Goal: Information Seeking & Learning: Learn about a topic

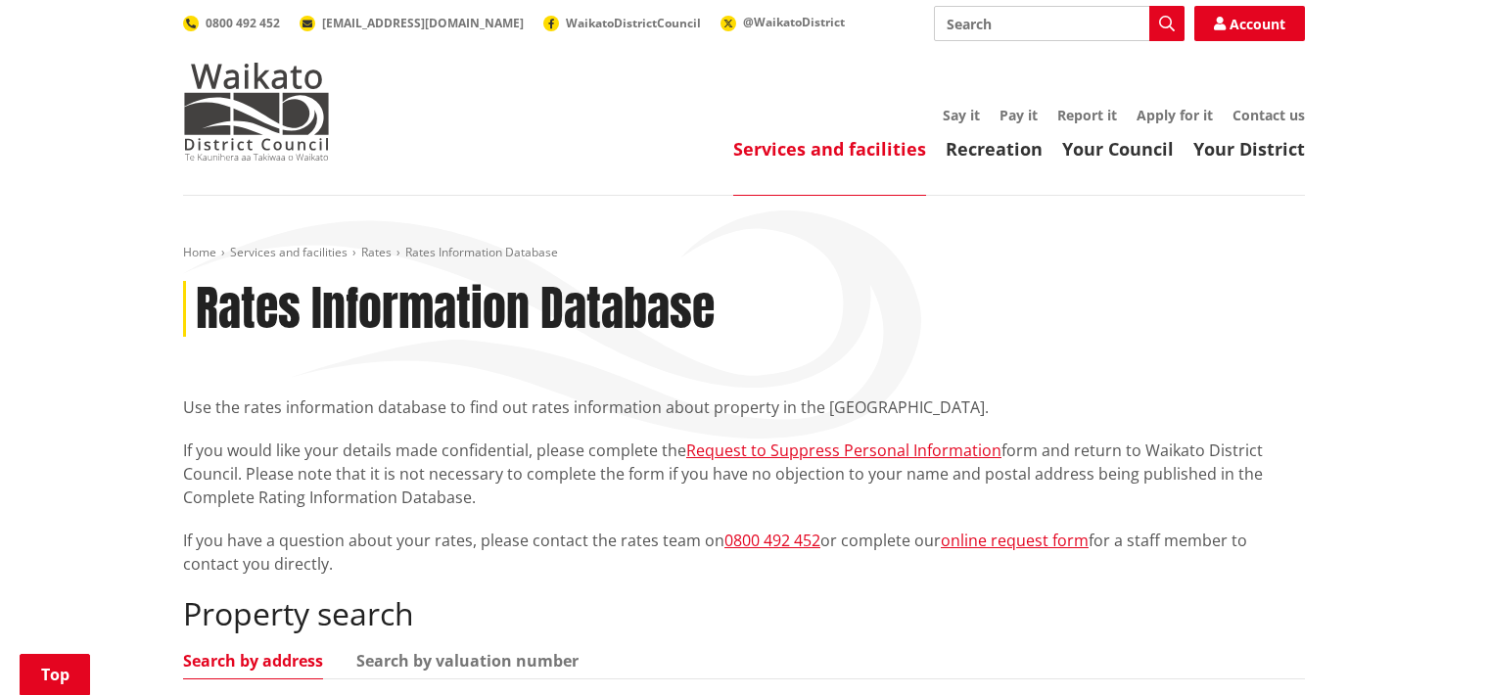
scroll to position [391, 0]
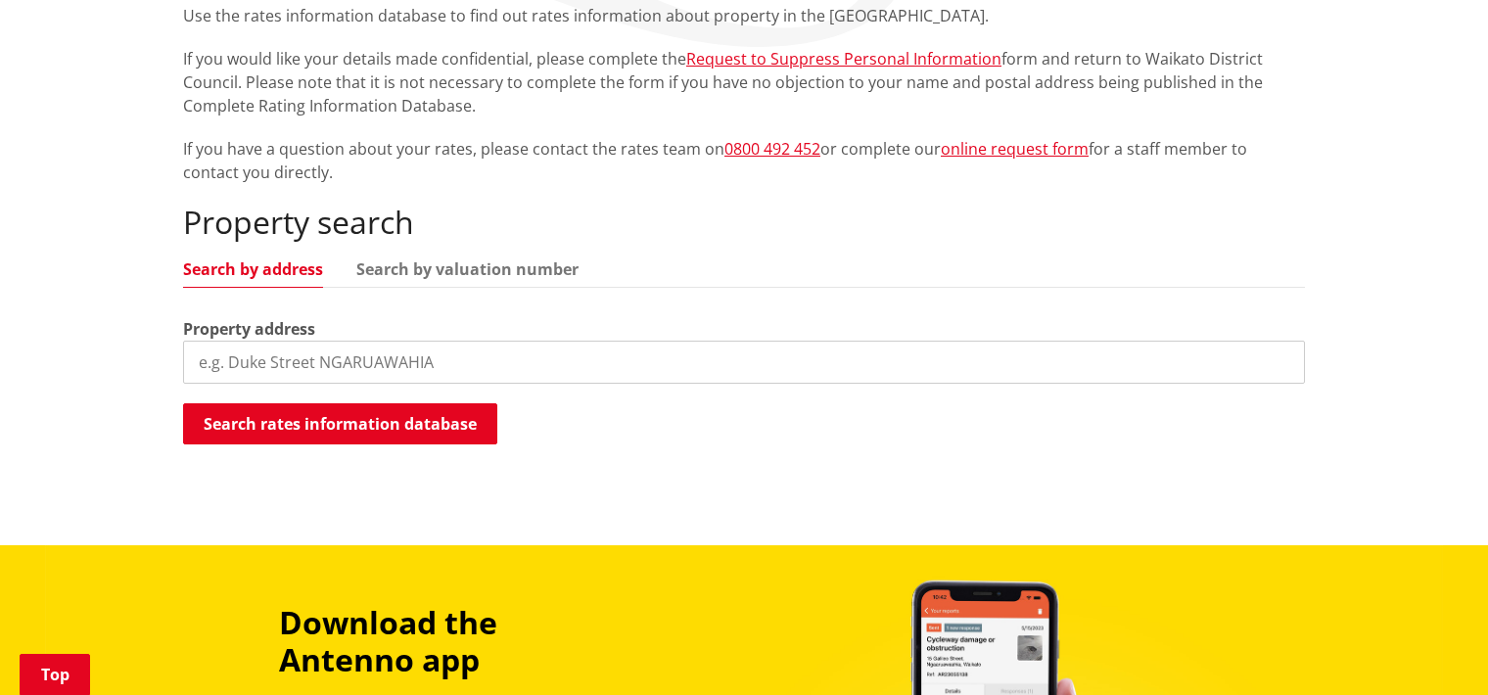
click at [414, 351] on input "search" at bounding box center [744, 362] width 1122 height 43
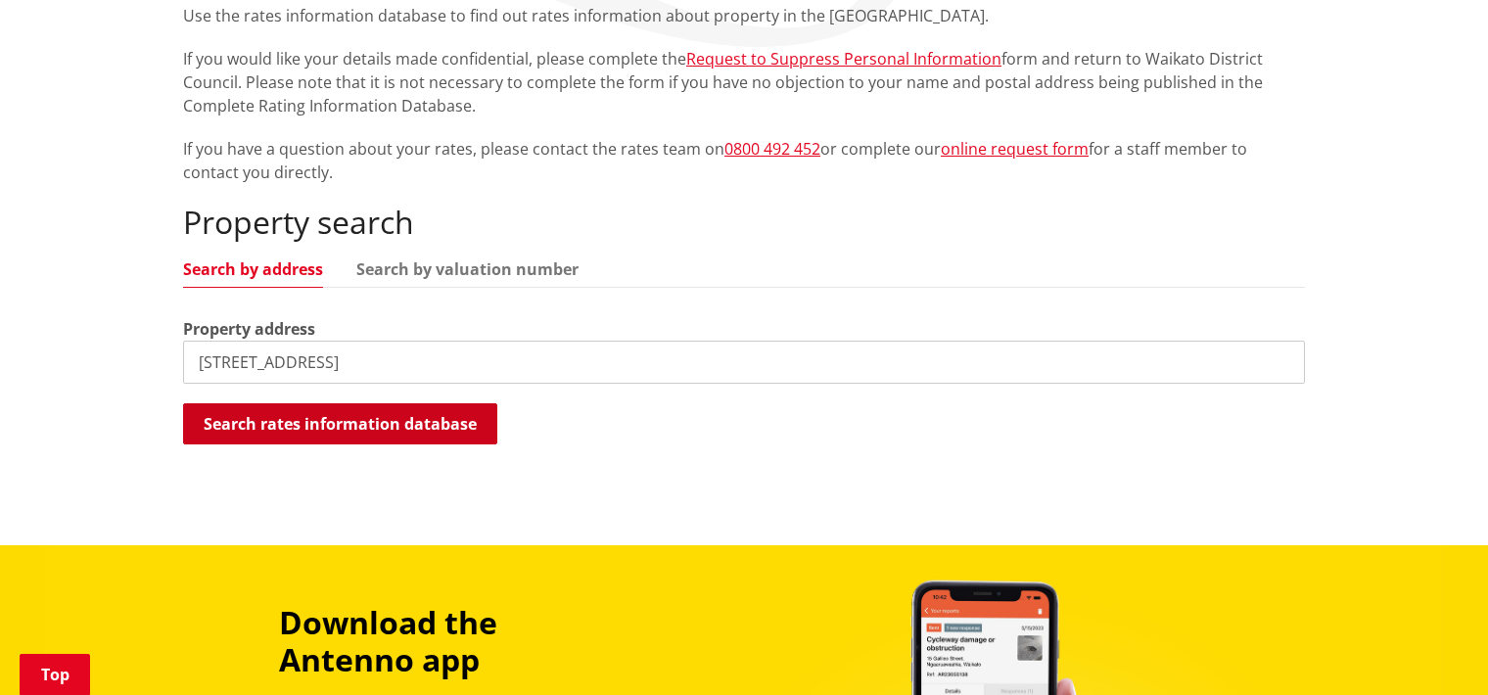
type input "72 Ruebe road"
click at [451, 421] on button "Search rates information database" at bounding box center [340, 423] width 314 height 41
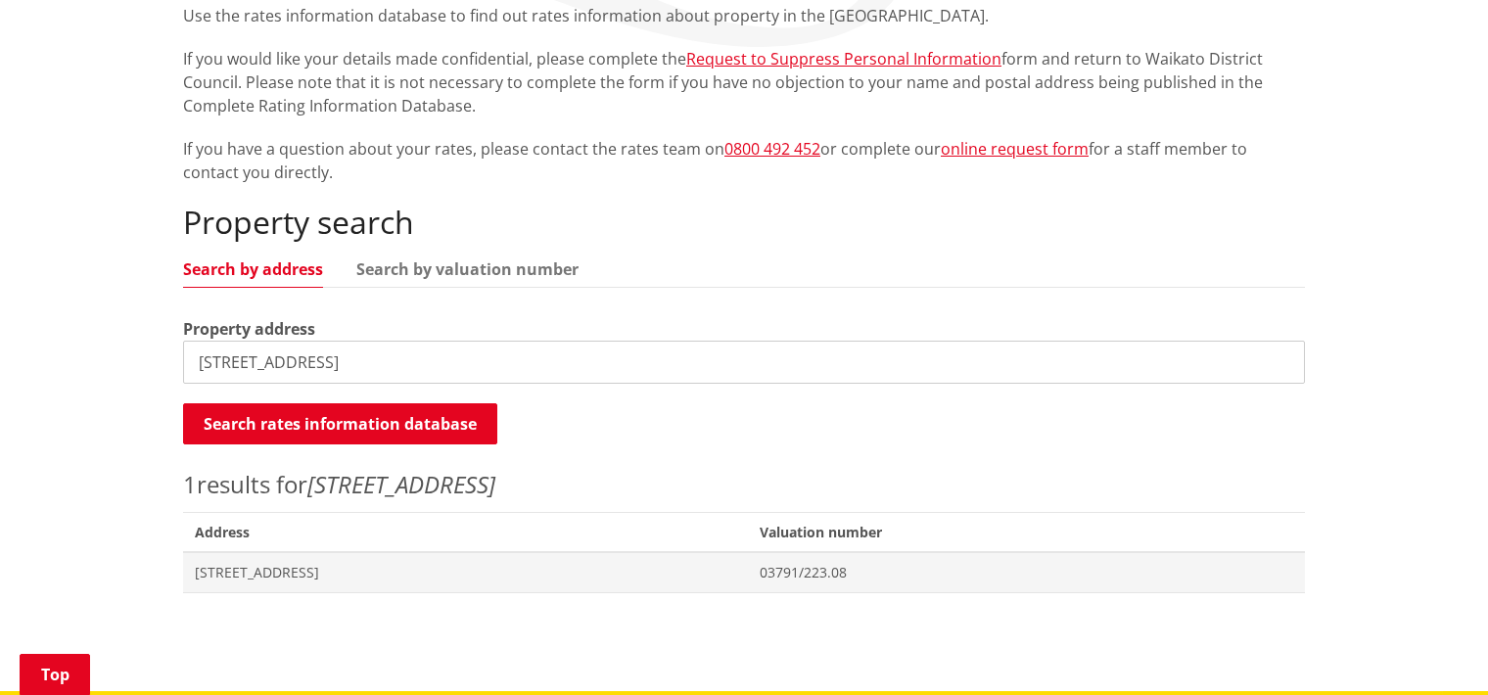
click at [456, 492] on em "72 Ruebe road" at bounding box center [401, 484] width 188 height 32
click at [422, 581] on span "Address 72 Ruebe Road PUKEKOHE" at bounding box center [465, 572] width 565 height 40
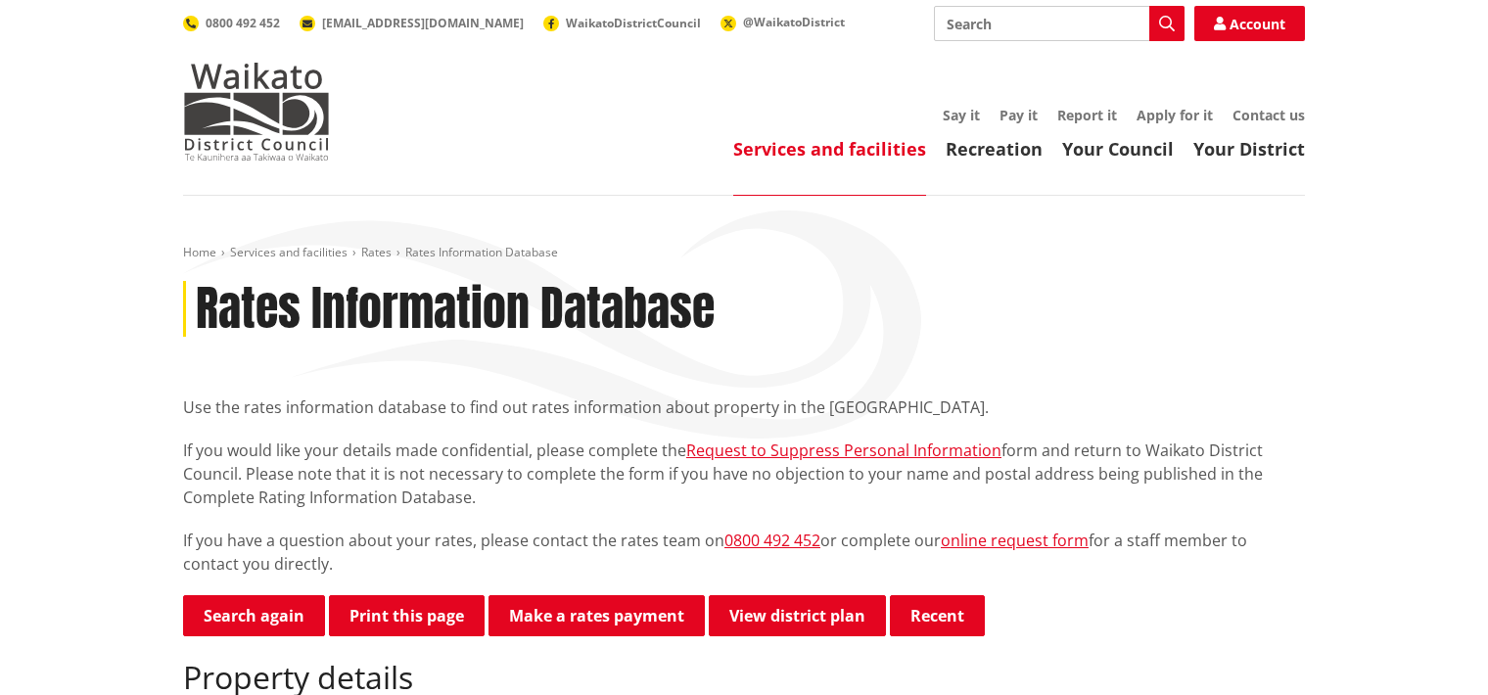
scroll to position [294, 0]
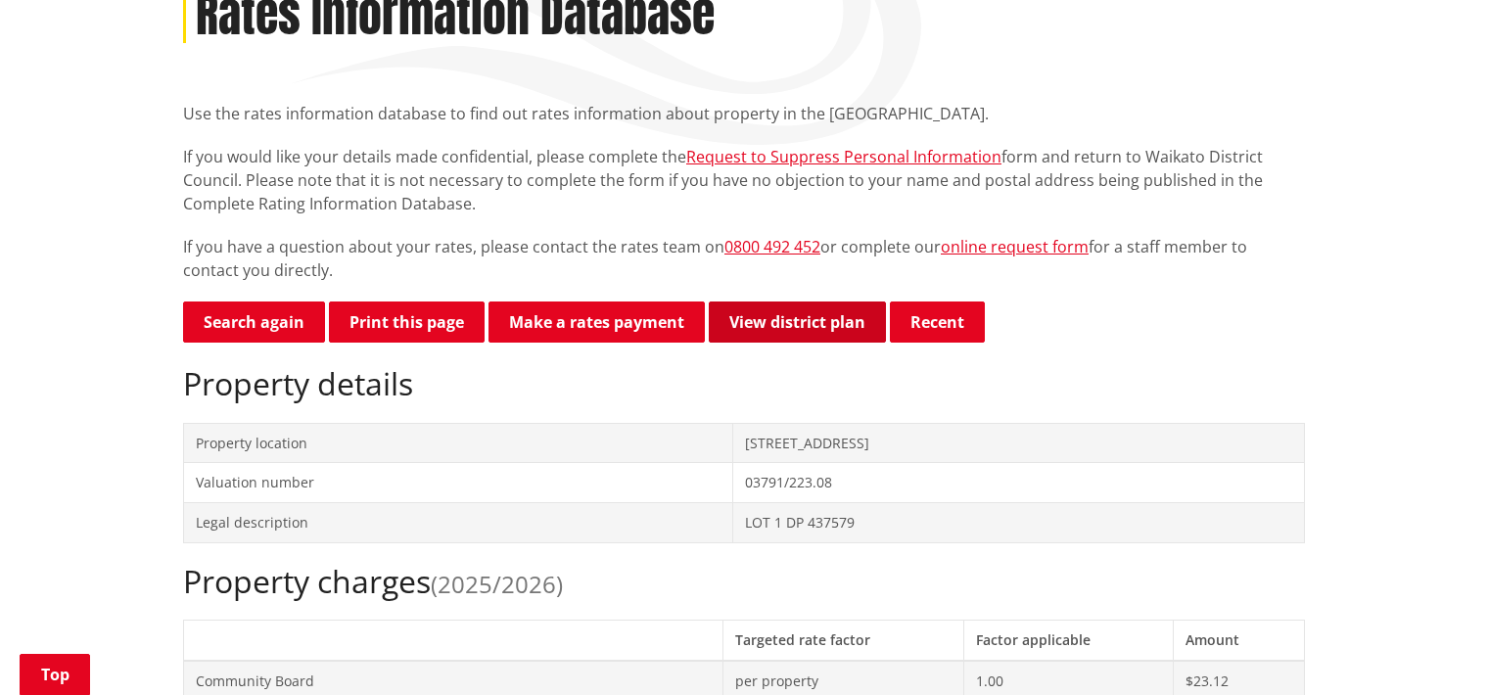
click at [790, 328] on link "View district plan" at bounding box center [797, 321] width 177 height 41
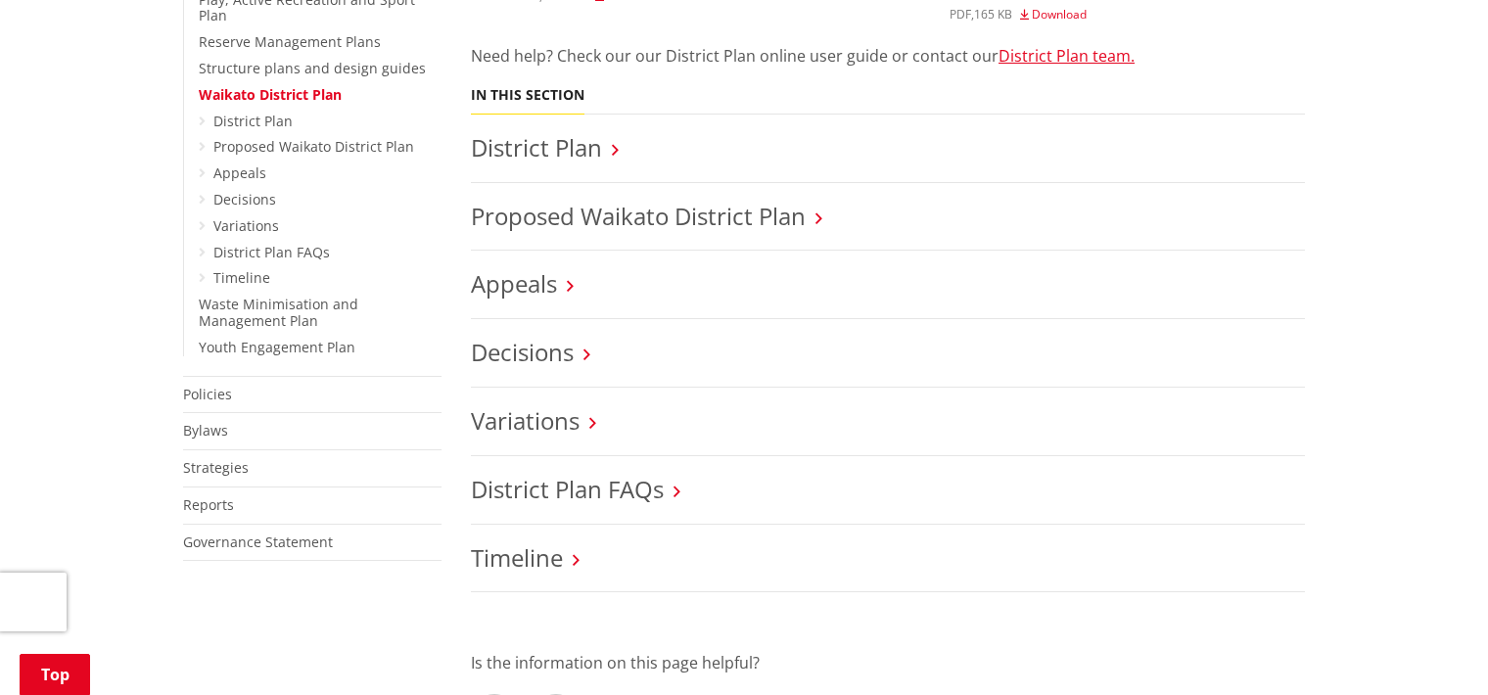
scroll to position [685, 0]
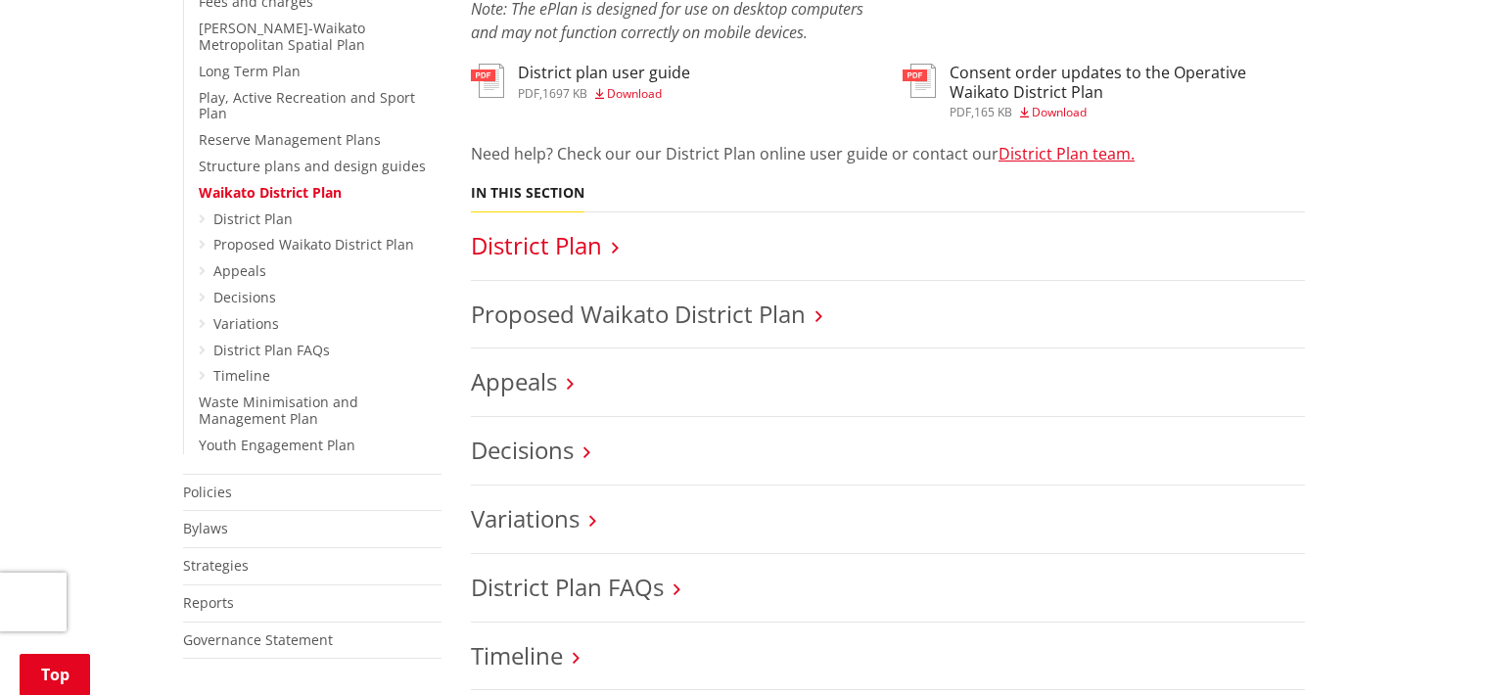
click at [579, 252] on link "District Plan" at bounding box center [536, 245] width 131 height 32
